Goal: Task Accomplishment & Management: Complete application form

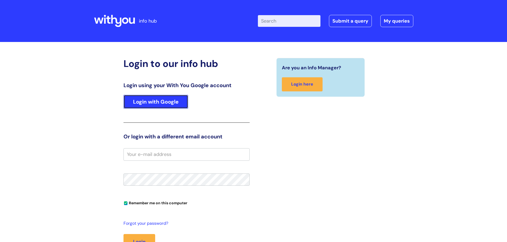
click at [143, 106] on link "Login with Google" at bounding box center [156, 102] width 65 height 14
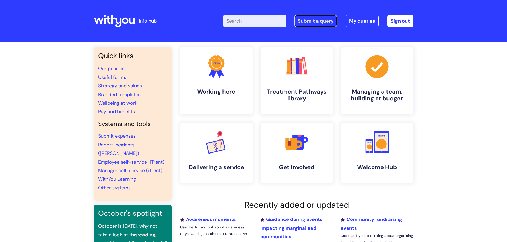
click at [317, 23] on link "Submit a query" at bounding box center [315, 21] width 43 height 12
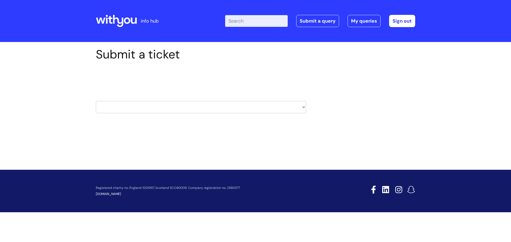
click at [145, 113] on select "HR / People IT and Support Clinical Drug Alerts Finance Accounts Data Support T…" at bounding box center [201, 107] width 210 height 12
select select "it_and_support"
click at [96, 101] on select "HR / People IT and Support Clinical Drug Alerts Finance Accounts Data Support T…" at bounding box center [201, 107] width 210 height 12
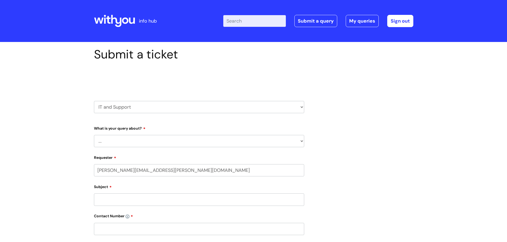
select select "80004286535"
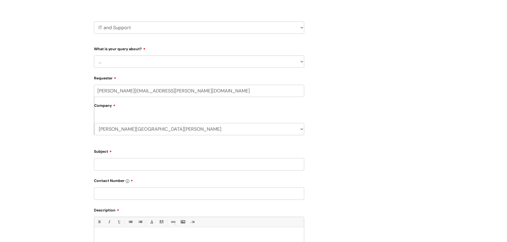
scroll to position [80, 0]
click at [133, 62] on select "... Mobile Phone Reset & MFA Accounts, Starters and Leavers IT Hardware issue I…" at bounding box center [199, 61] width 210 height 12
select select "Something Else"
click at [94, 55] on select "... Mobile Phone Reset & MFA Accounts, Starters and Leavers IT Hardware issue I…" at bounding box center [199, 61] width 210 height 12
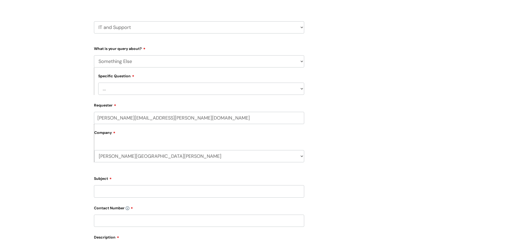
click at [117, 88] on select "... My problem is not listed" at bounding box center [201, 89] width 206 height 12
select select "My problem is not listed"
click at [98, 83] on select "... My problem is not listed" at bounding box center [201, 89] width 206 height 12
click at [66, 127] on div "Submit a ticket Select issue type HR / People IT and Support Clinical Drug Aler…" at bounding box center [253, 164] width 507 height 405
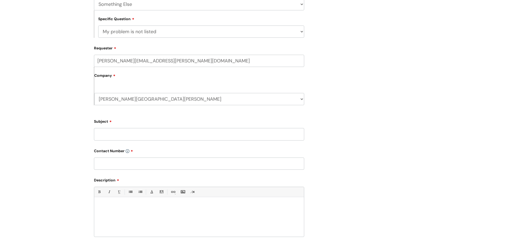
scroll to position [160, 0]
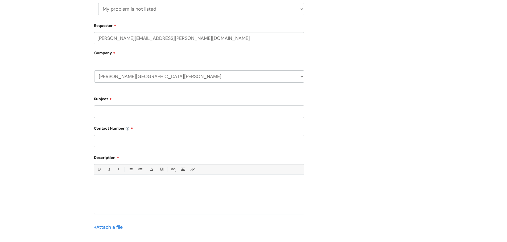
click at [111, 111] on input "Subject" at bounding box center [199, 112] width 210 height 12
click at [128, 111] on input "client struggle with Google Meet" at bounding box center [199, 112] width 210 height 12
click at [99, 110] on input "client issue with Google Meet" at bounding box center [199, 112] width 210 height 12
type input "Client issue with Google Meet"
click at [113, 144] on input "text" at bounding box center [199, 141] width 210 height 12
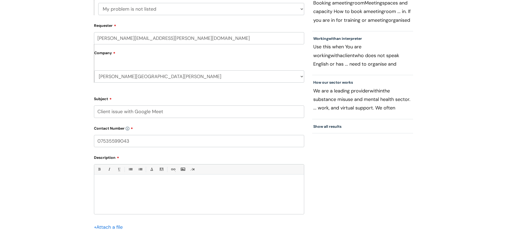
type input "07535599043"
click at [143, 190] on div at bounding box center [199, 196] width 210 height 37
click at [177, 199] on p "Last week when a client tried to join the Google Meet link for their first sess…" at bounding box center [199, 196] width 202 height 10
click at [212, 199] on p "Last week when a client tried to join the Google Meet link for their first sess…" at bounding box center [199, 196] width 202 height 10
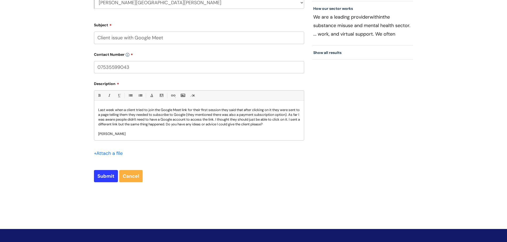
scroll to position [240, 0]
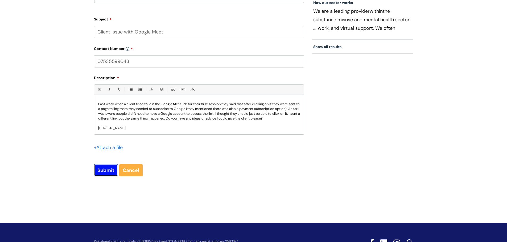
click at [104, 168] on input "Submit" at bounding box center [106, 170] width 24 height 12
type input "Please Wait..."
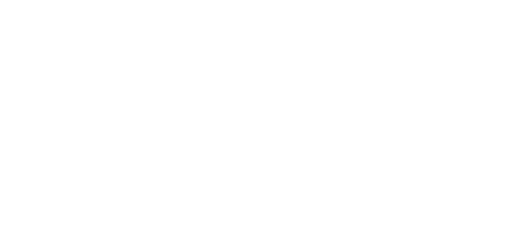
select select "Something Else"
select select "My problem is not listed"
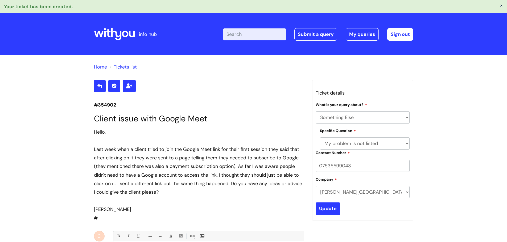
click at [117, 35] on icon at bounding box center [116, 34] width 10 height 12
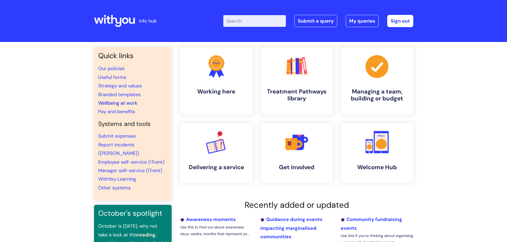
click at [117, 102] on link "Wellbeing at work" at bounding box center [117, 103] width 39 height 6
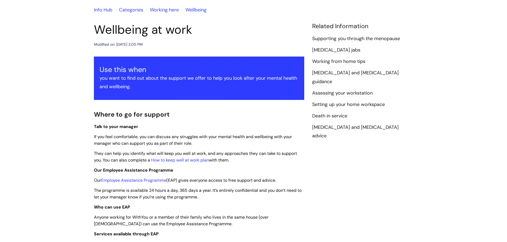
scroll to position [53, 0]
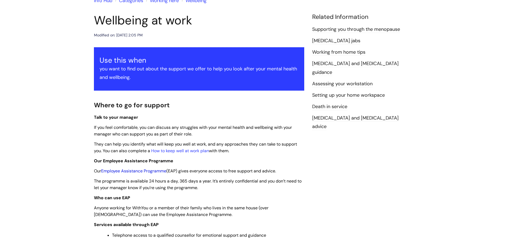
click at [145, 171] on link "Employee Assistance Programme" at bounding box center [133, 171] width 65 height 6
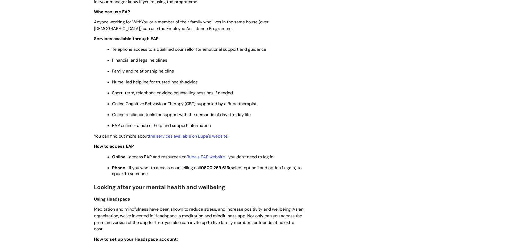
scroll to position [266, 0]
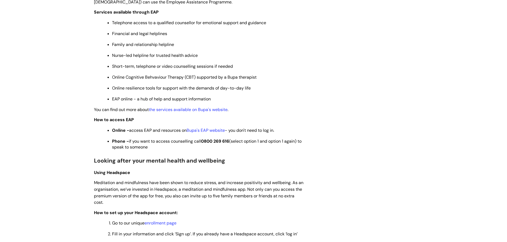
drag, startPoint x: 94, startPoint y: 119, endPoint x: 170, endPoint y: 146, distance: 81.0
copy div "How to access EAP Online - access EAP and resources on Bupa's EAP website - you…"
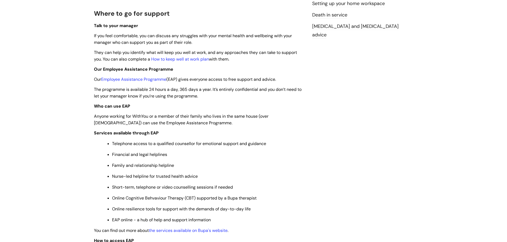
scroll to position [160, 0]
